Goal: Task Accomplishment & Management: Manage account settings

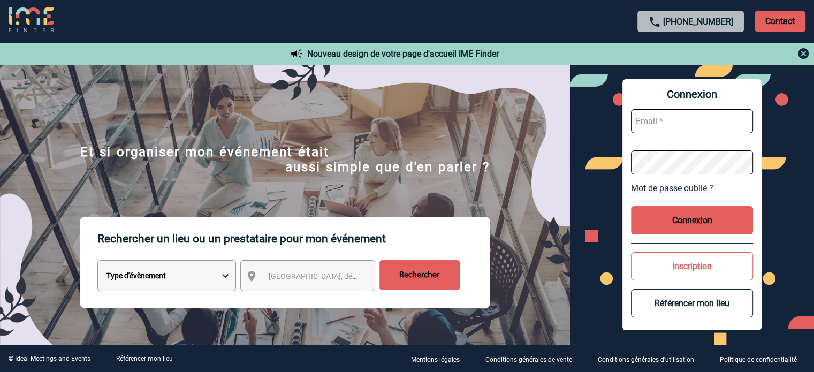
type input "smiladinovic@ime-groupe.com"
click at [722, 218] on button "Connexion" at bounding box center [692, 220] width 122 height 28
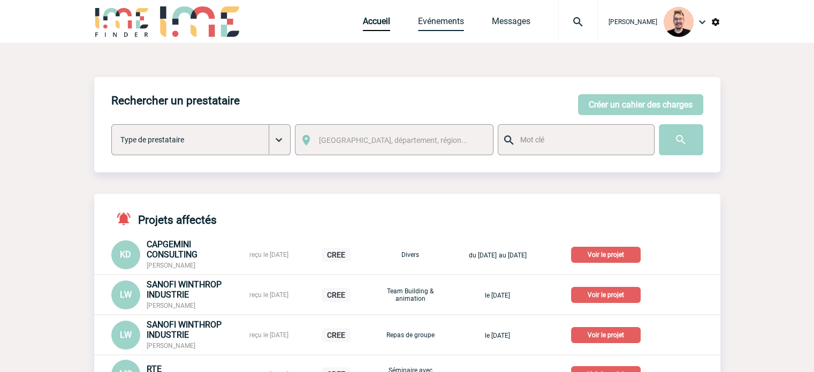
click at [418, 19] on link "Evénements" at bounding box center [441, 23] width 46 height 15
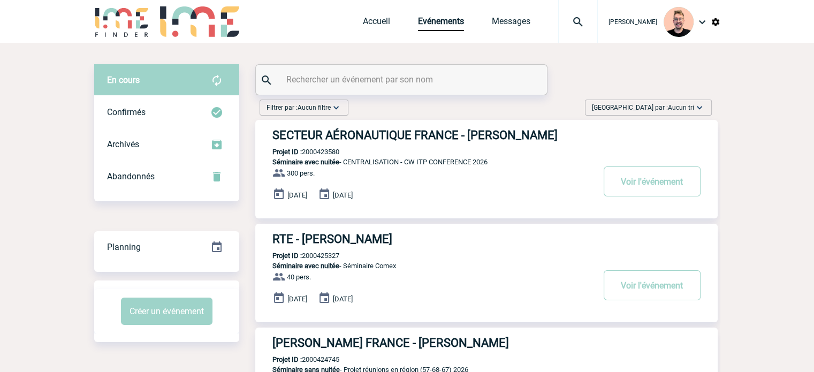
click at [663, 108] on span "Trier par : Aucun tri" at bounding box center [643, 107] width 102 height 11
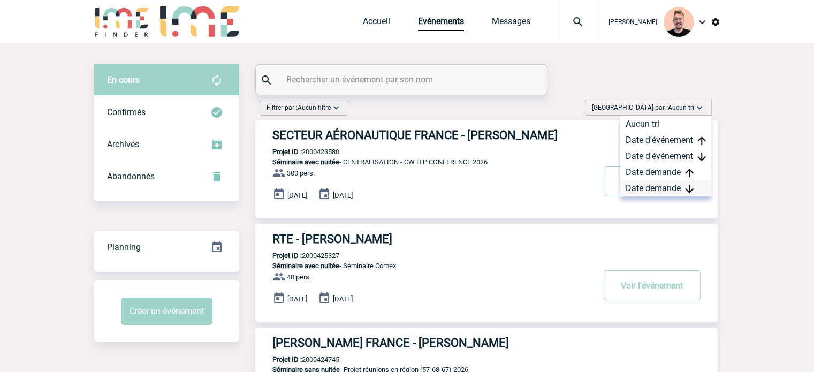
click at [648, 186] on div "Date demande" at bounding box center [665, 188] width 91 height 16
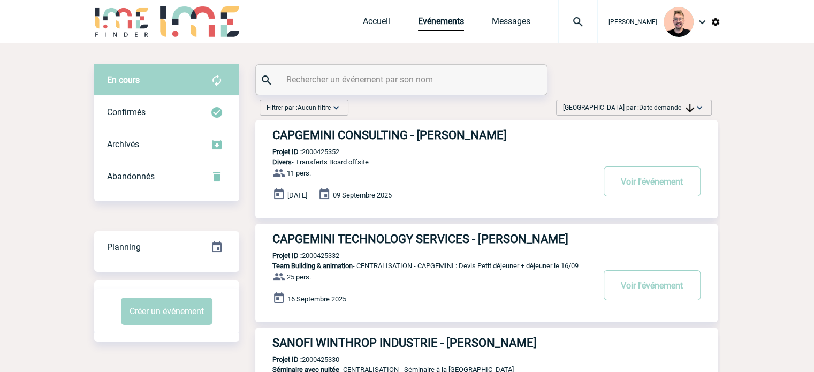
click at [342, 136] on h3 "CAPGEMINI CONSULTING - Ketty DANICAN" at bounding box center [432, 134] width 321 height 13
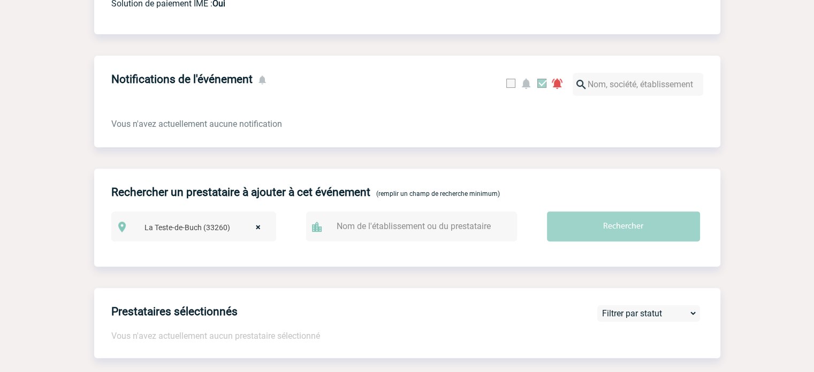
scroll to position [54, 0]
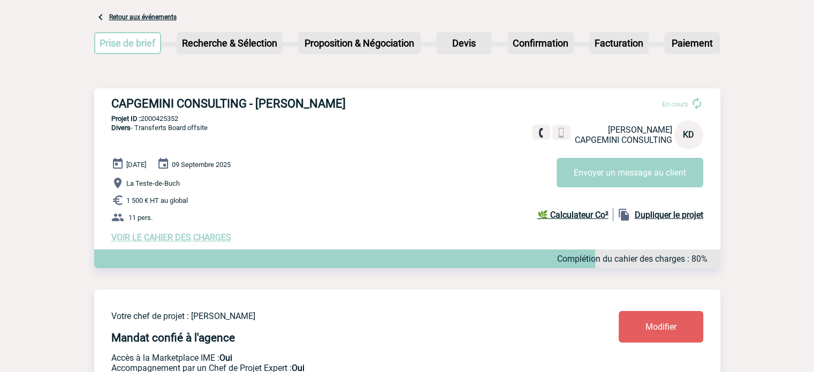
click at [168, 237] on span "VOIR LE CAHIER DES CHARGES" at bounding box center [171, 237] width 120 height 10
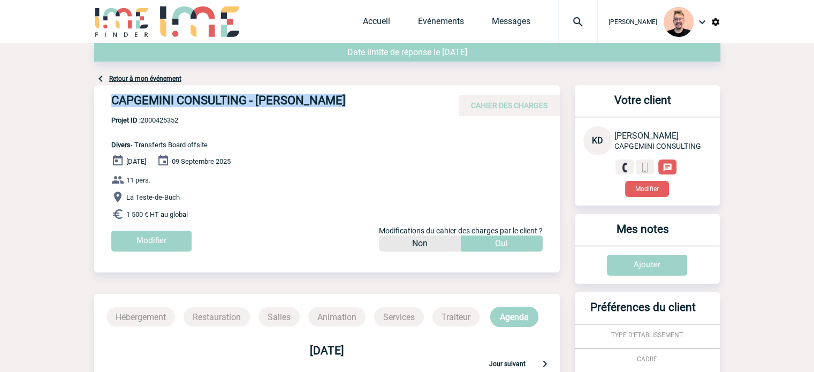
drag, startPoint x: 334, startPoint y: 101, endPoint x: 110, endPoint y: 89, distance: 224.5
click at [110, 89] on div "CAPGEMINI CONSULTING - [PERSON_NAME] CAHIER DES CHARGES" at bounding box center [327, 100] width 466 height 31
copy h4 "CAPGEMINI CONSULTING - [PERSON_NAME]"
click at [164, 115] on div "CAPGEMINI CONSULTING - [PERSON_NAME] CAHIER DES CHARGES" at bounding box center [327, 100] width 466 height 31
click at [164, 118] on span "Projet ID : 2000425352" at bounding box center [159, 120] width 96 height 8
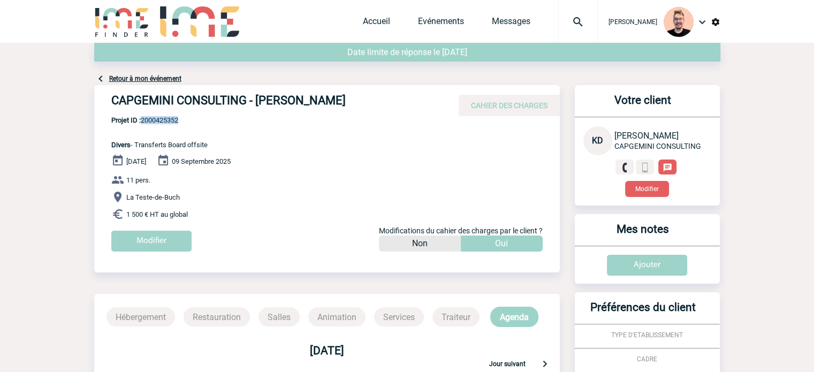
click at [164, 118] on span "Projet ID : 2000425352" at bounding box center [159, 120] width 96 height 8
copy span "2000425352"
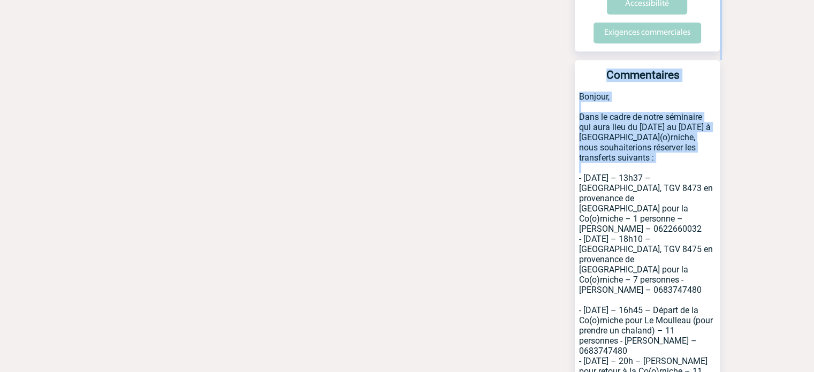
scroll to position [786, 0]
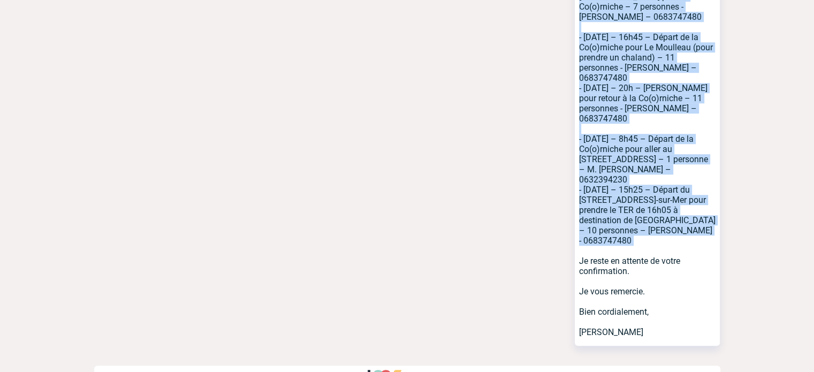
drag, startPoint x: 577, startPoint y: 197, endPoint x: 691, endPoint y: 224, distance: 117.1
click at [691, 224] on p "Bonjour, Dans le cadre de notre séminaire qui aura lieu du [DATE] au [DATE] à […" at bounding box center [647, 82] width 145 height 527
copy p "- [DATE] – 13h37 – [GEOGRAPHIC_DATA], TGV 8473 en provenance de [GEOGRAPHIC_DAT…"
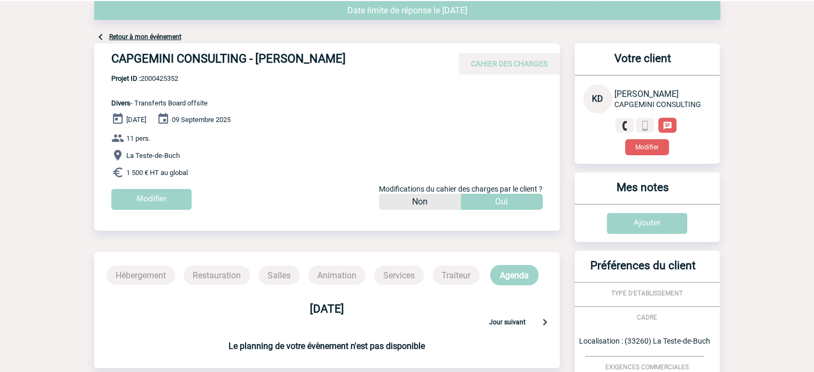
scroll to position [0, 0]
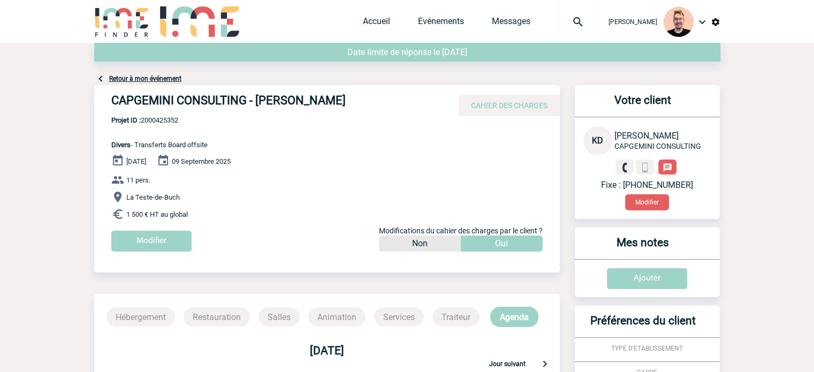
click at [563, 17] on img at bounding box center [578, 22] width 39 height 13
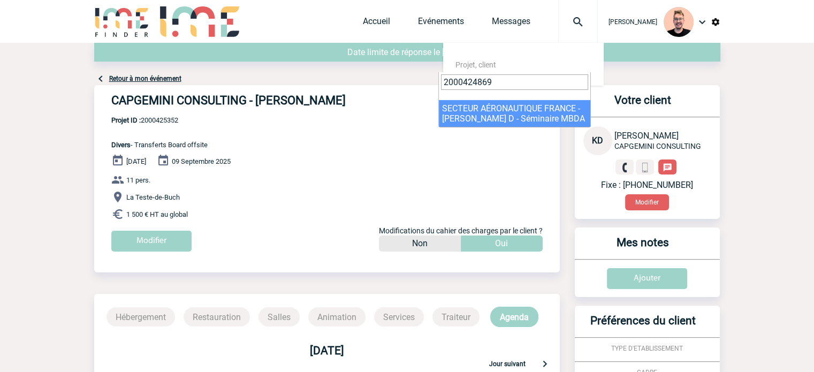
type input "2000424869"
select select "24370"
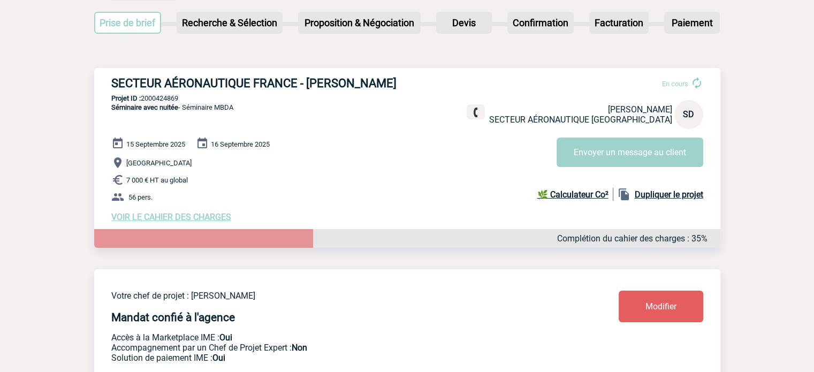
scroll to position [107, 0]
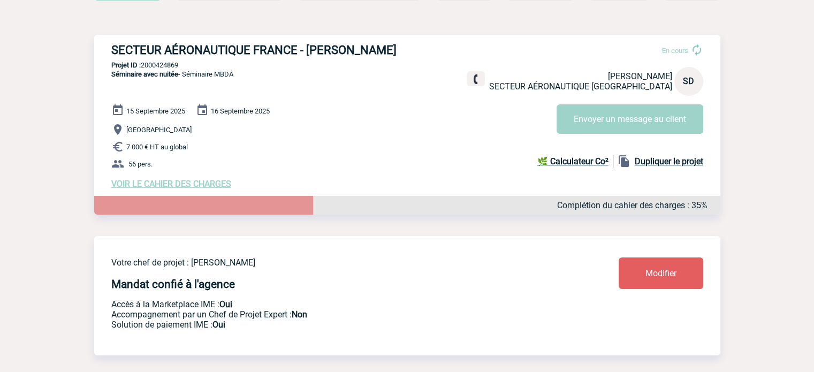
click at [182, 188] on span "VOIR LE CAHIER DES CHARGES" at bounding box center [171, 184] width 120 height 10
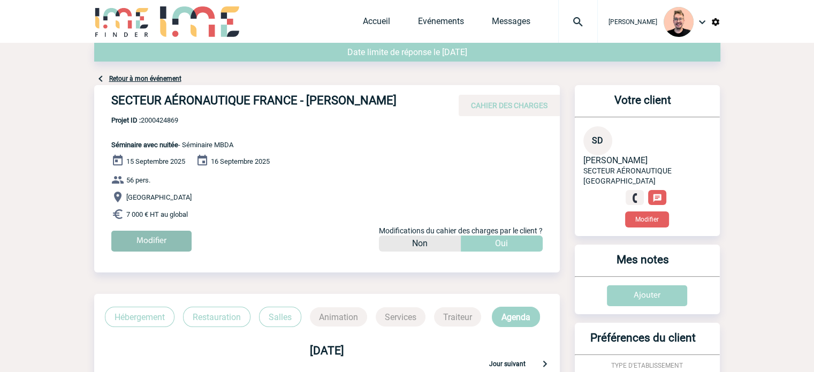
click at [157, 238] on input "Modifier" at bounding box center [151, 241] width 80 height 21
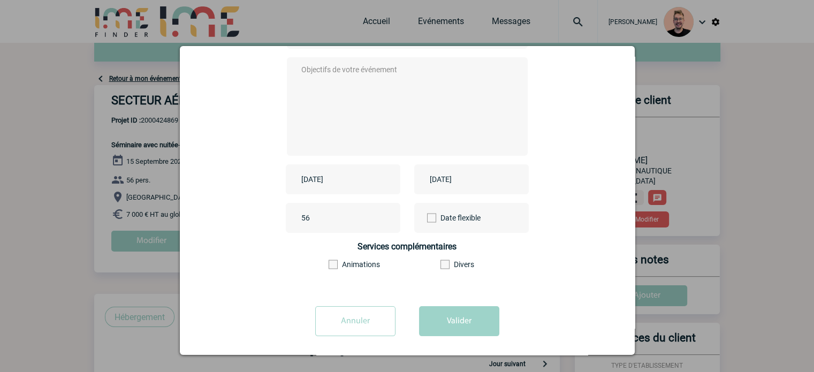
scroll to position [133, 0]
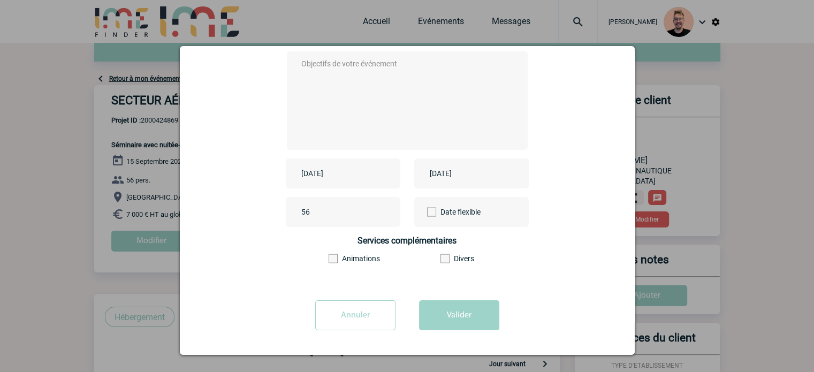
click at [324, 174] on input "2025-09-15" at bounding box center [336, 173] width 74 height 14
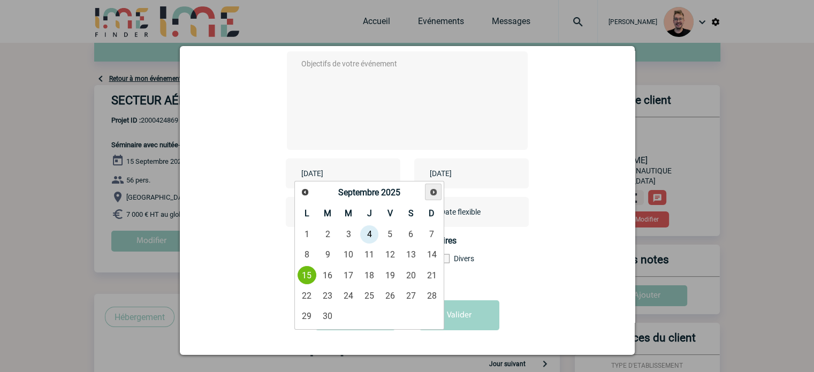
click at [433, 191] on span "Suivant" at bounding box center [433, 192] width 9 height 9
click at [307, 251] on link "6" at bounding box center [307, 254] width 20 height 19
type input "2025-10-06"
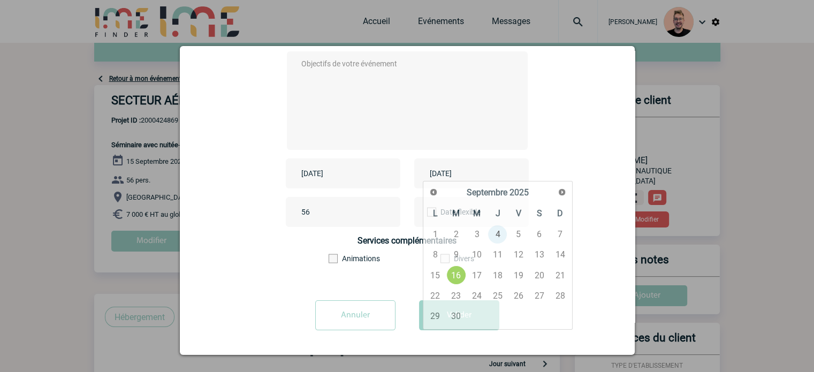
click at [454, 167] on input "2025-09-16" at bounding box center [464, 173] width 74 height 14
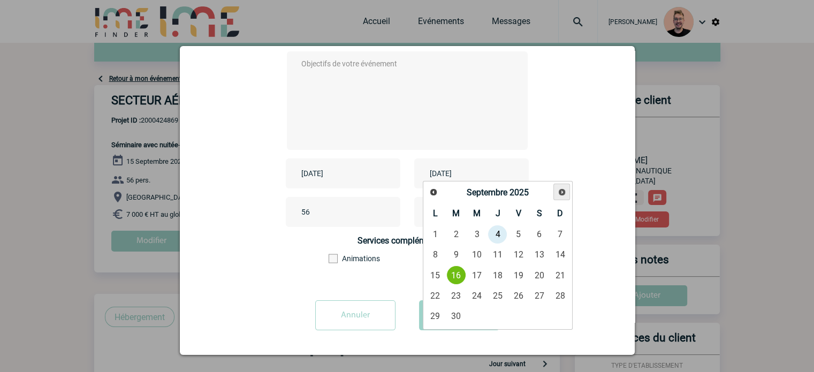
click at [563, 195] on span "Suivant" at bounding box center [562, 192] width 9 height 9
click at [475, 250] on link "8" at bounding box center [477, 254] width 20 height 19
type input "2025-10-08"
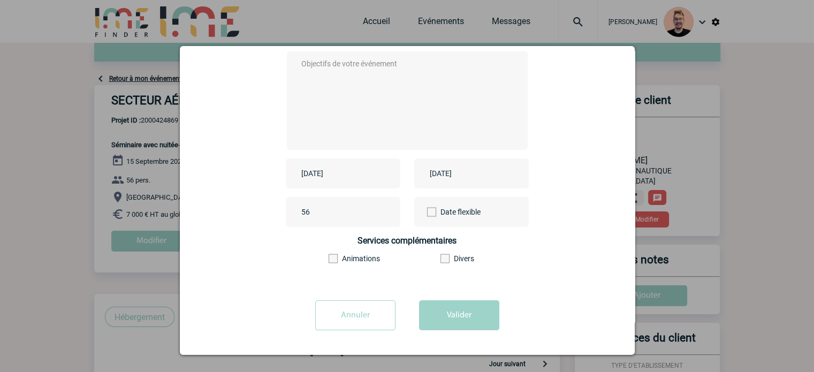
click at [360, 102] on textarea at bounding box center [404, 100] width 211 height 86
type textarea ";"
click at [462, 311] on button "Valider" at bounding box center [459, 315] width 80 height 30
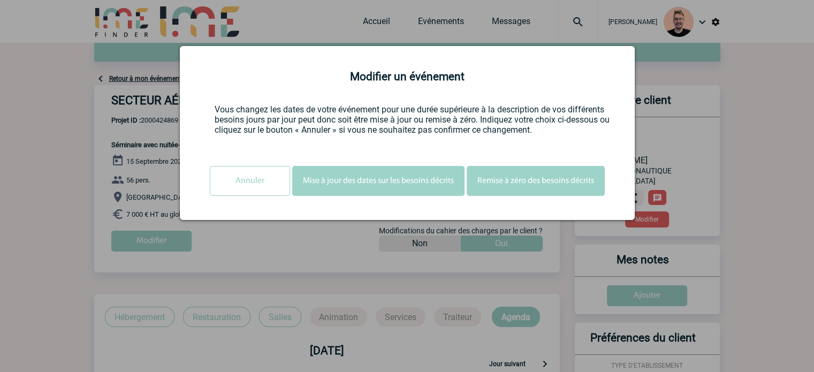
scroll to position [0, 0]
click at [356, 184] on button "Mise à jour des dates sur les besoins décrits" at bounding box center [378, 181] width 172 height 30
